Goal: Transaction & Acquisition: Purchase product/service

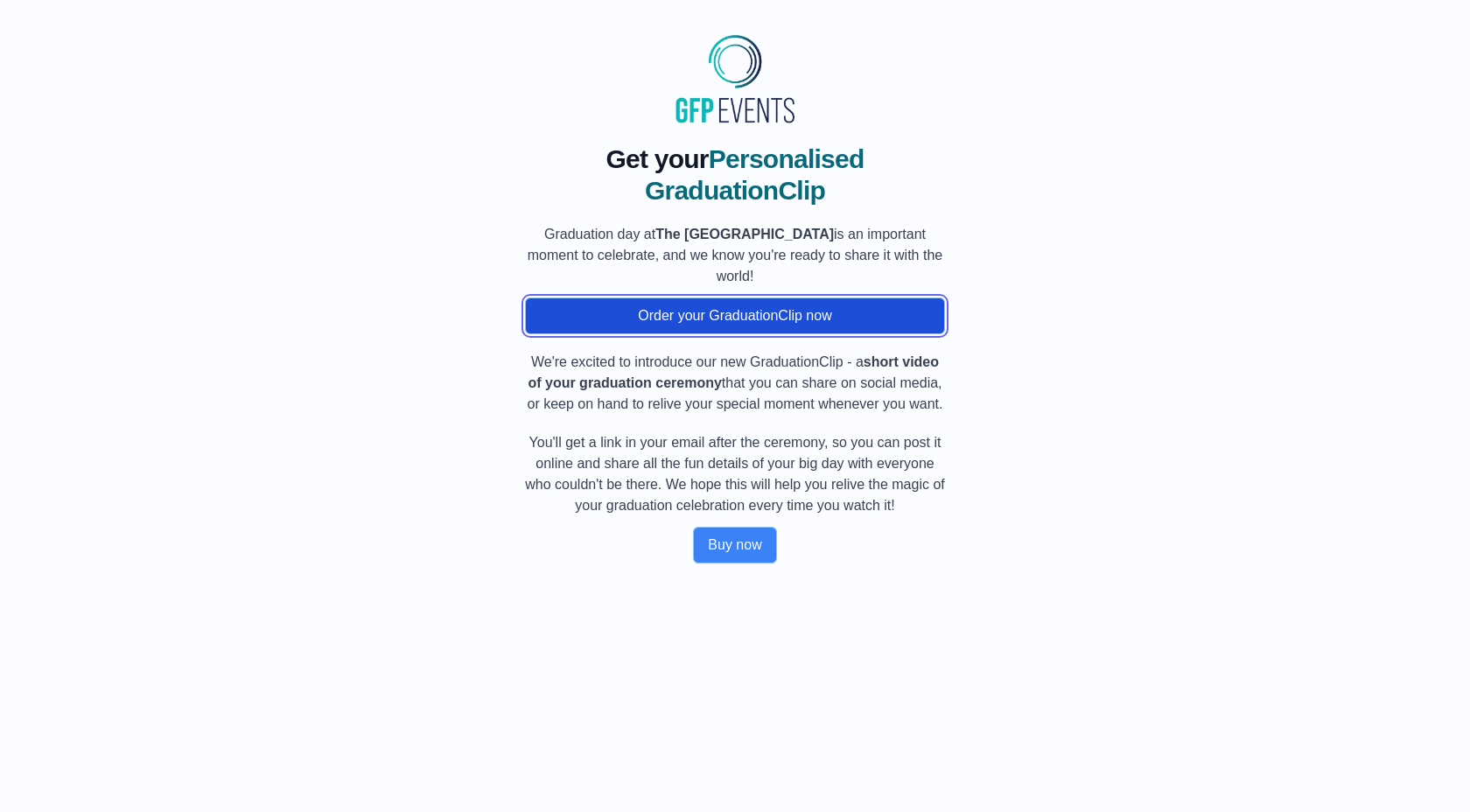
click at [838, 320] on button "Order your GraduationClip now" at bounding box center [735, 316] width 420 height 36
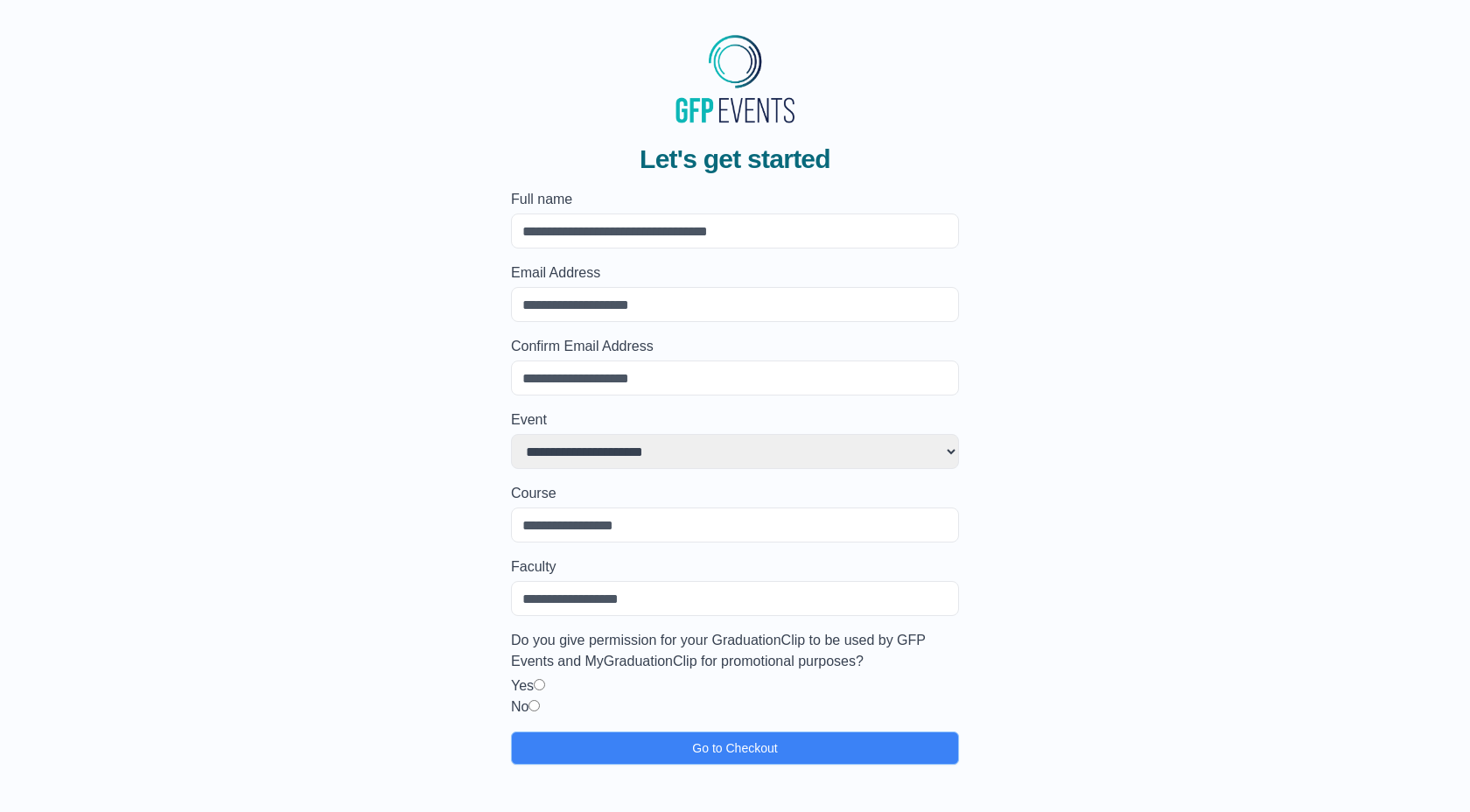
click at [622, 594] on input "Faculty" at bounding box center [735, 598] width 448 height 35
click at [622, 529] on input "Course" at bounding box center [735, 524] width 448 height 35
click at [628, 440] on select "**********" at bounding box center [735, 452] width 448 height 35
